Goal: Information Seeking & Learning: Learn about a topic

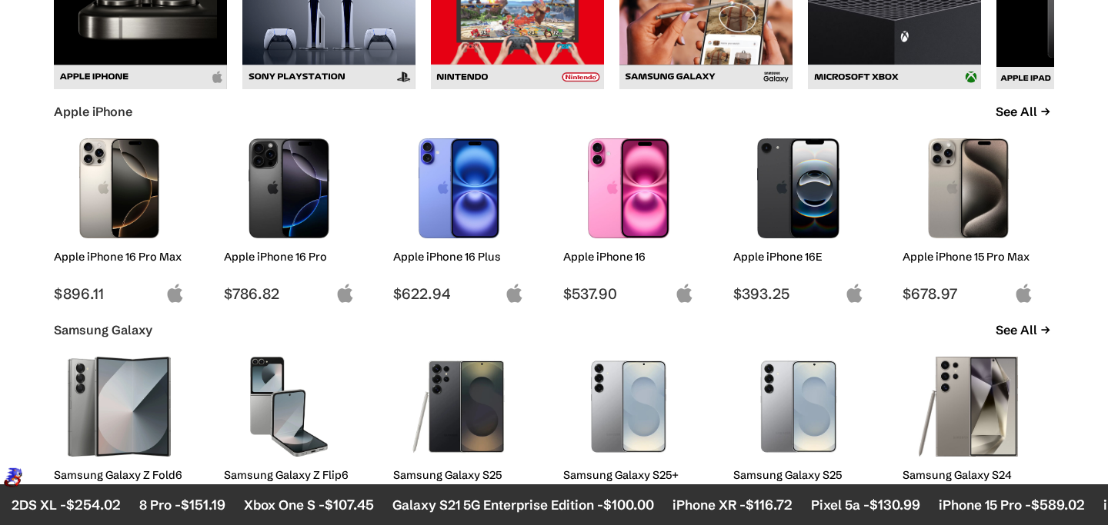
scroll to position [796, 0]
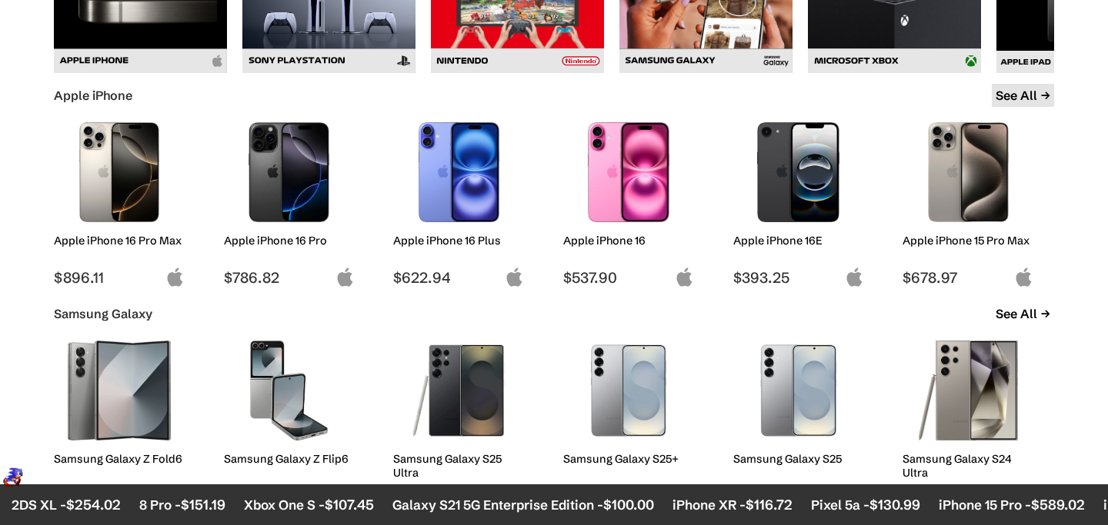
click at [1021, 89] on link "See All" at bounding box center [1022, 95] width 62 height 23
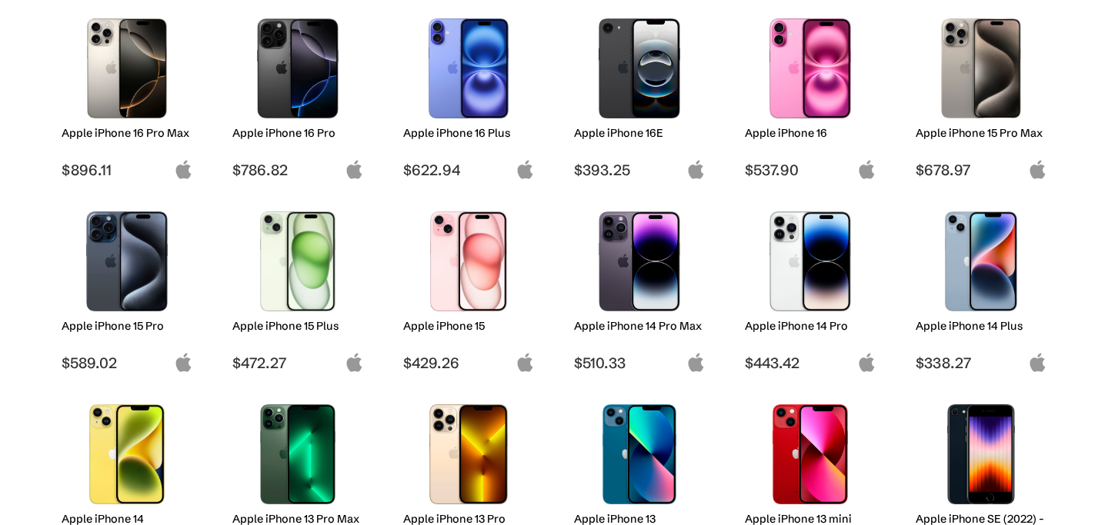
scroll to position [250, 0]
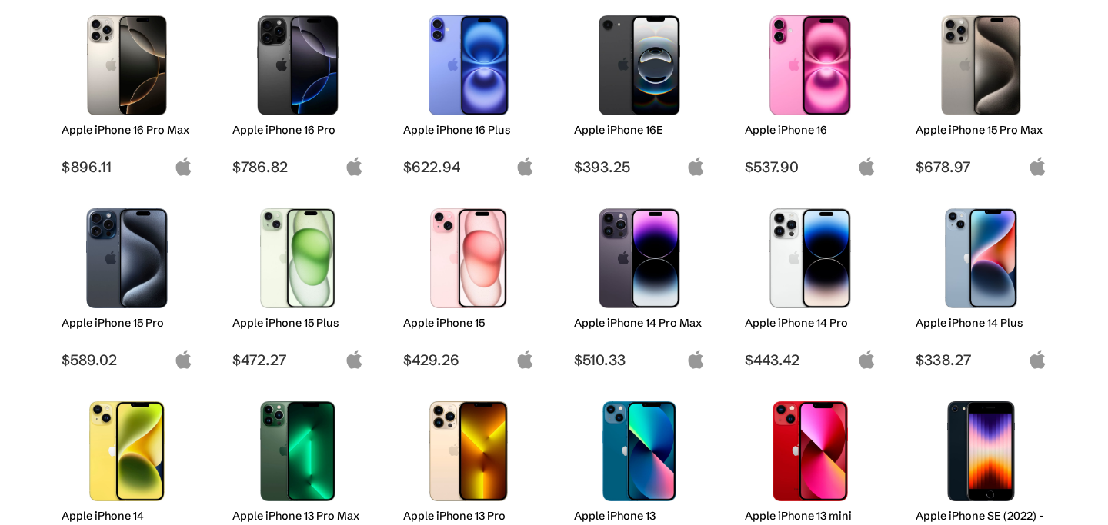
click at [648, 74] on img at bounding box center [639, 65] width 108 height 100
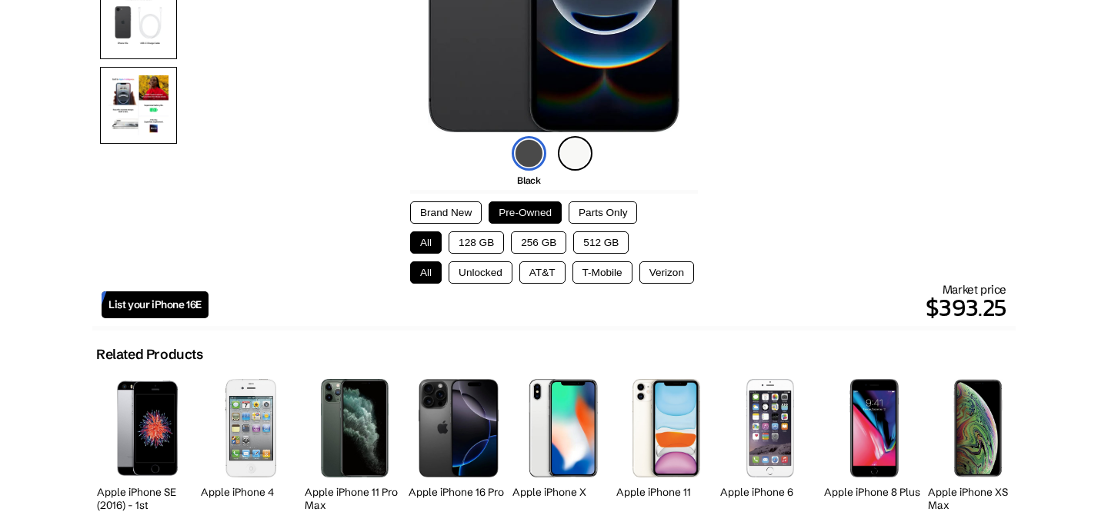
scroll to position [354, 0]
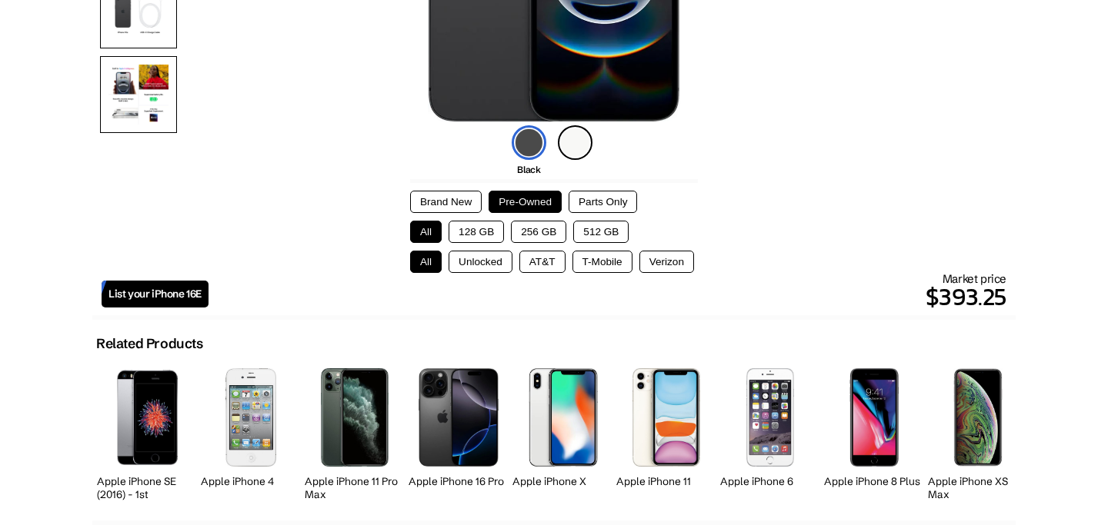
click at [556, 235] on button "256 GB" at bounding box center [538, 232] width 55 height 22
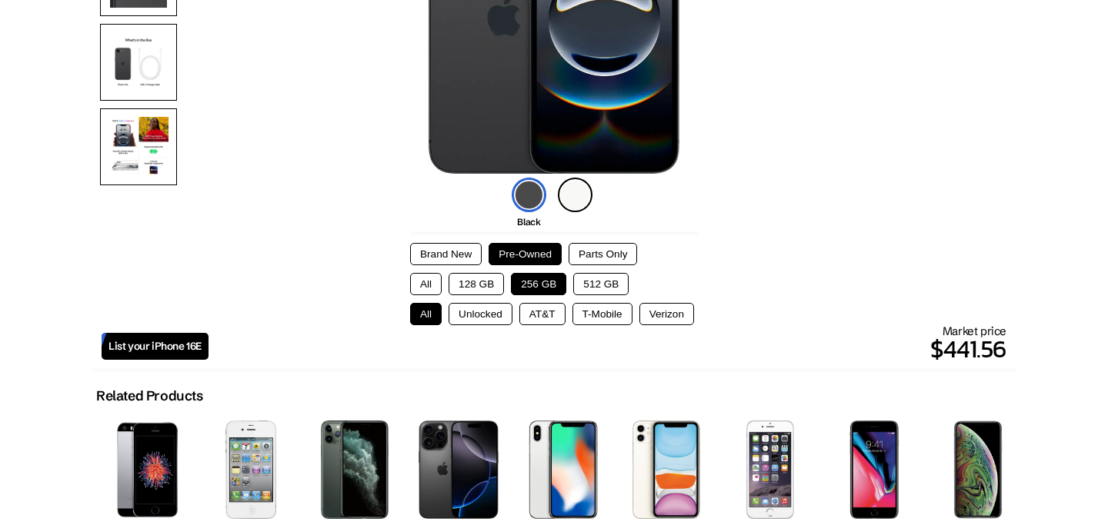
scroll to position [308, 0]
